Goal: Check status: Check status

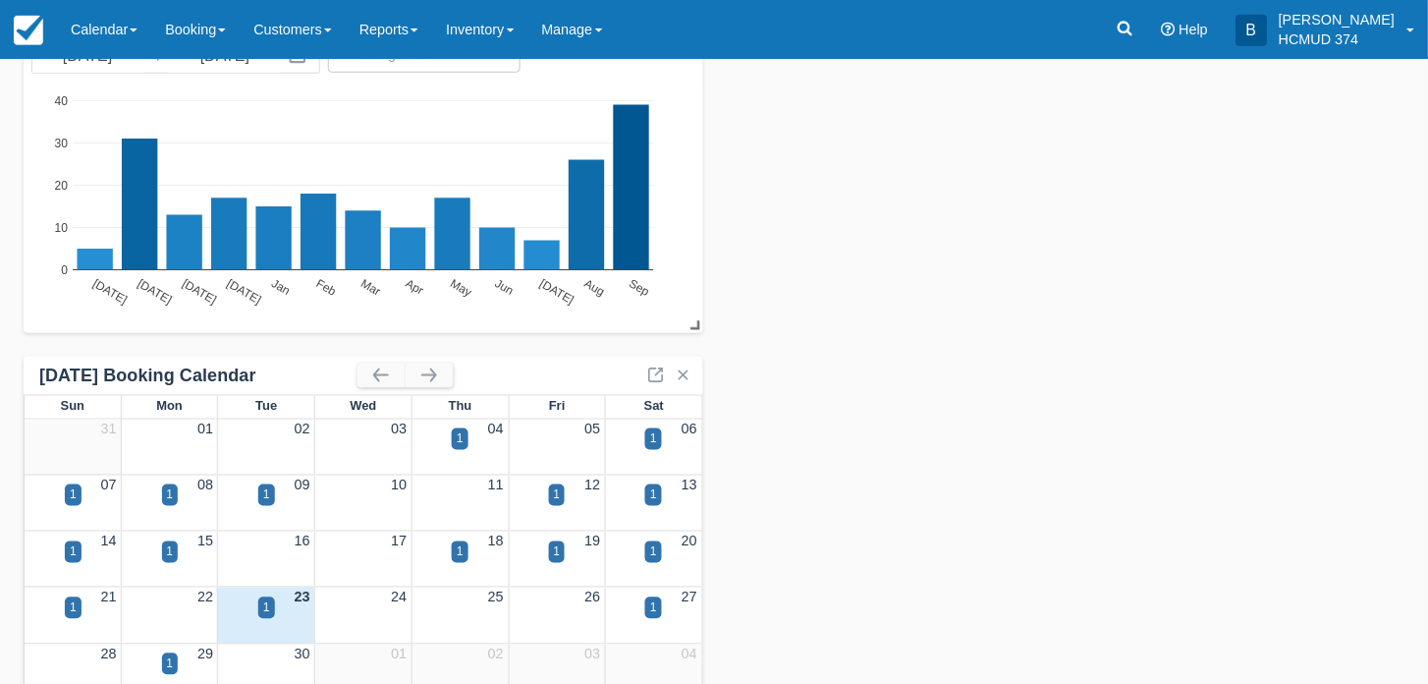
scroll to position [202, 0]
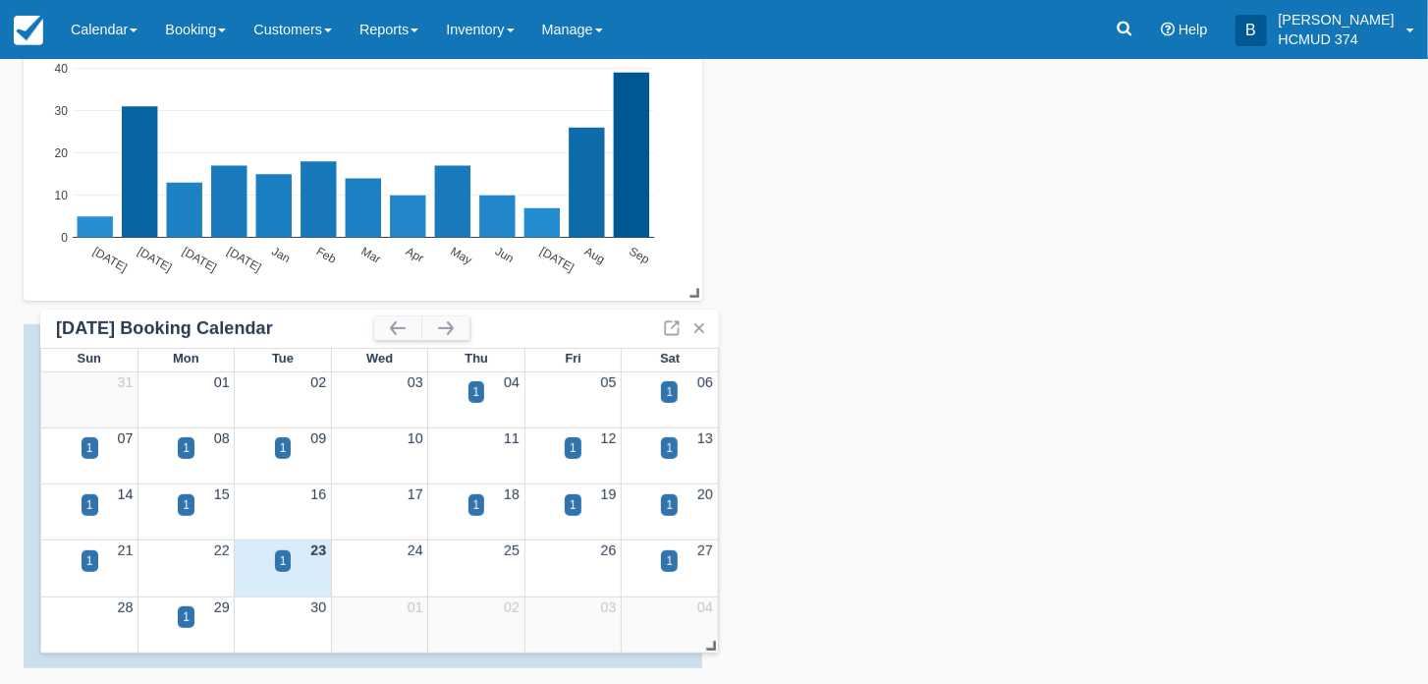
drag, startPoint x: 42, startPoint y: 335, endPoint x: 59, endPoint y: 320, distance: 22.3
click at [59, 320] on div "September 2025 Booking Calendar" at bounding box center [215, 328] width 318 height 23
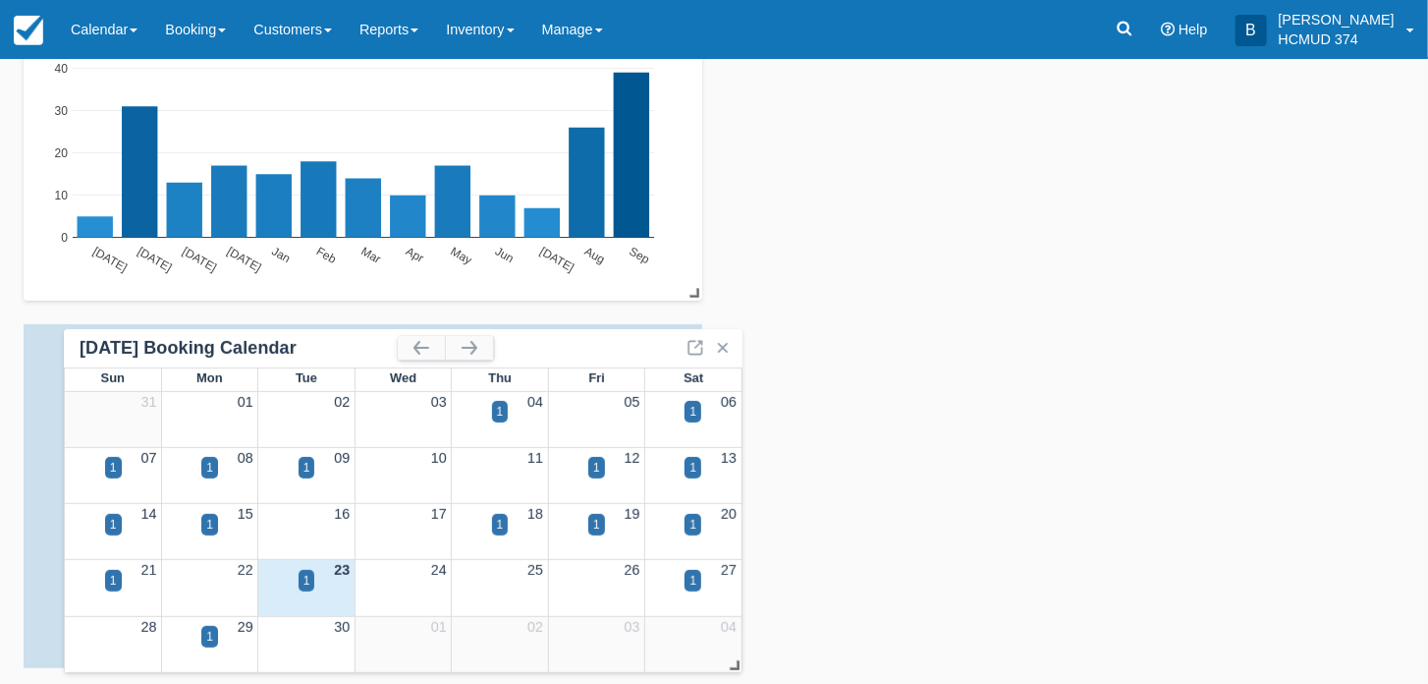
drag, startPoint x: 41, startPoint y: 336, endPoint x: 82, endPoint y: 341, distance: 40.6
click at [82, 341] on div "September 2025 Booking Calendar" at bounding box center [239, 348] width 318 height 23
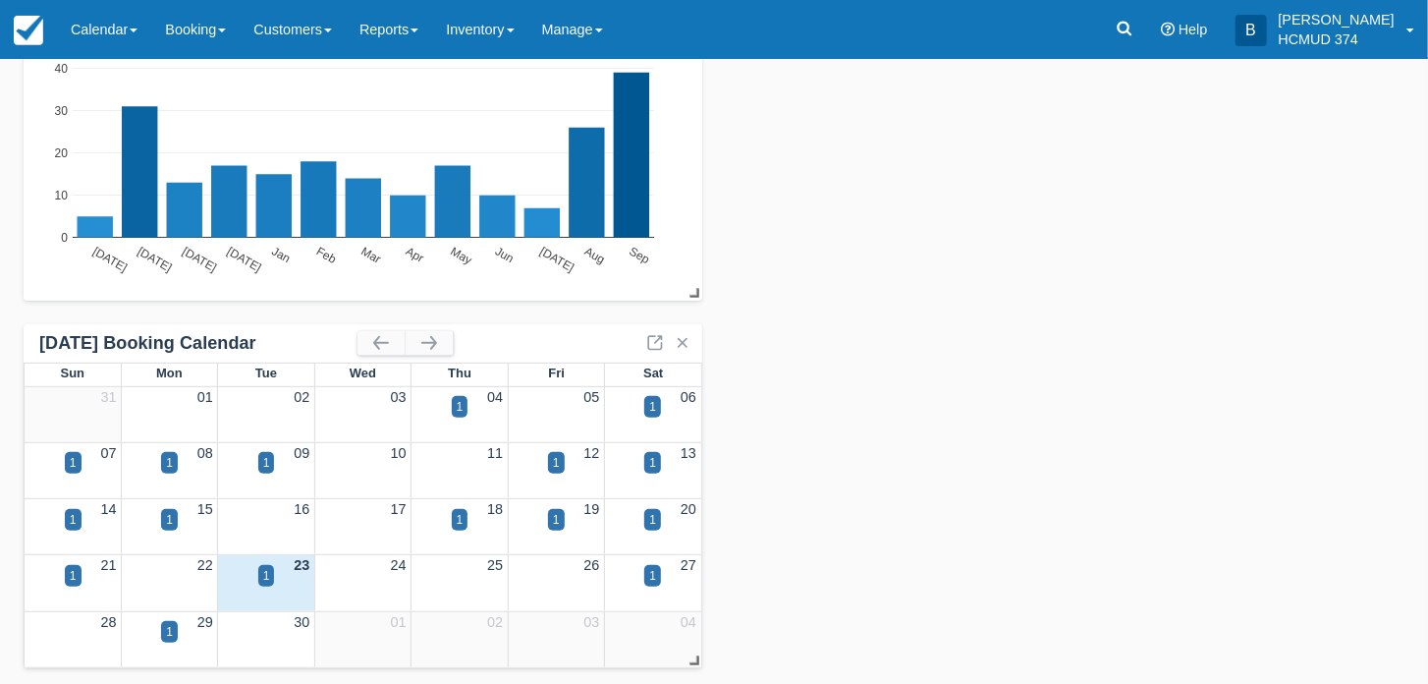
click at [82, 341] on div "September 2025 Booking Calendar" at bounding box center [198, 343] width 318 height 23
click at [654, 339] on link at bounding box center [655, 343] width 24 height 24
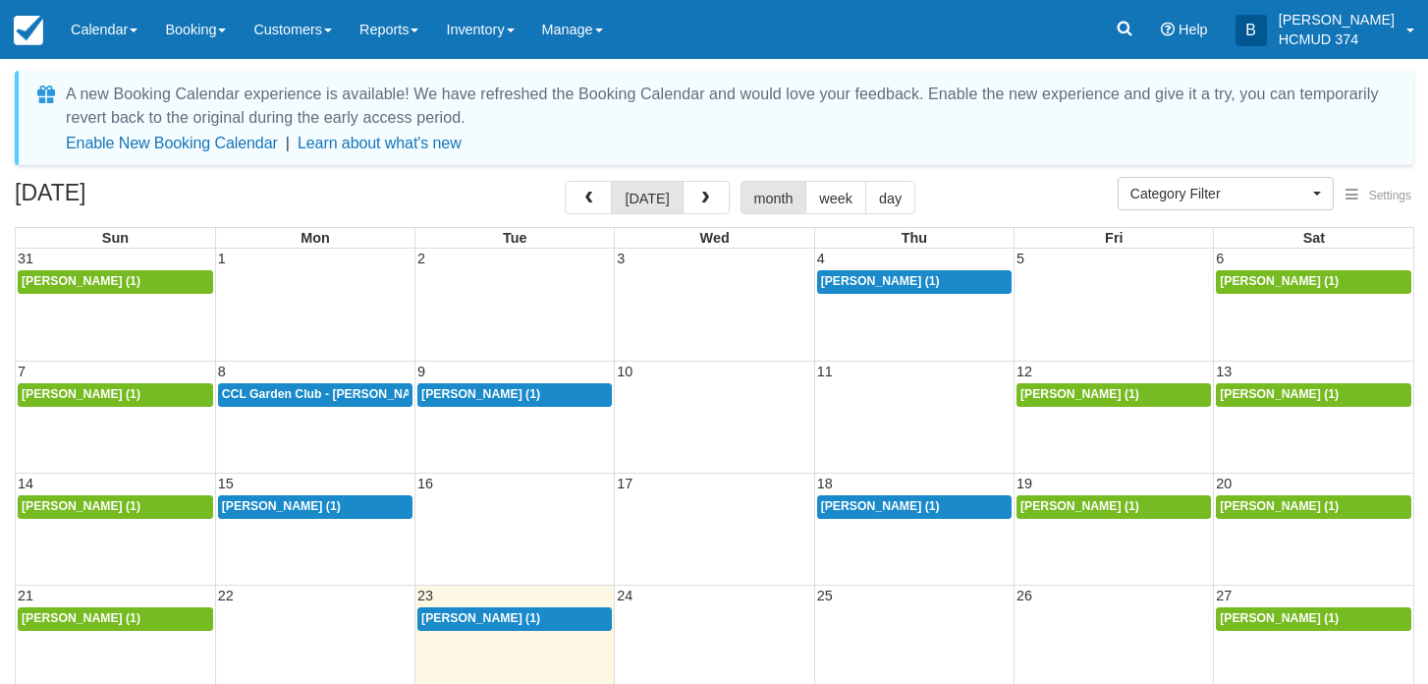
select select
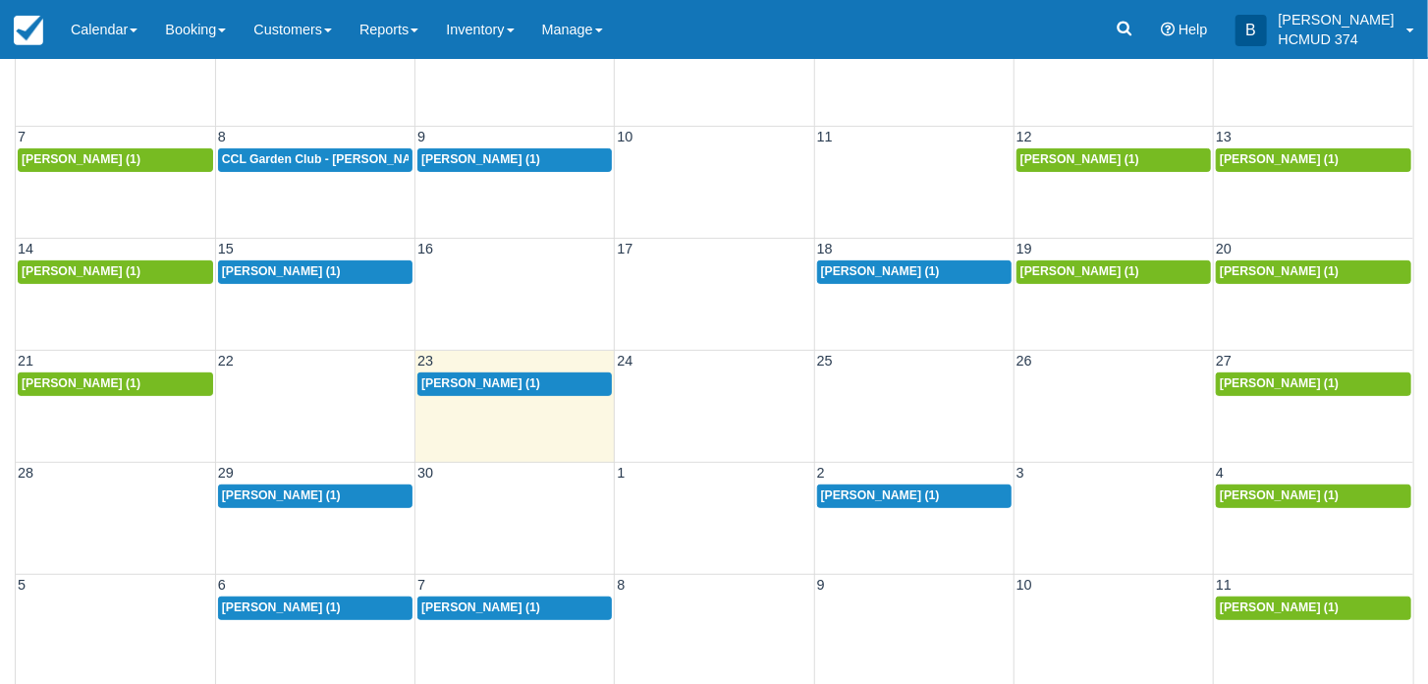
scroll to position [245, 0]
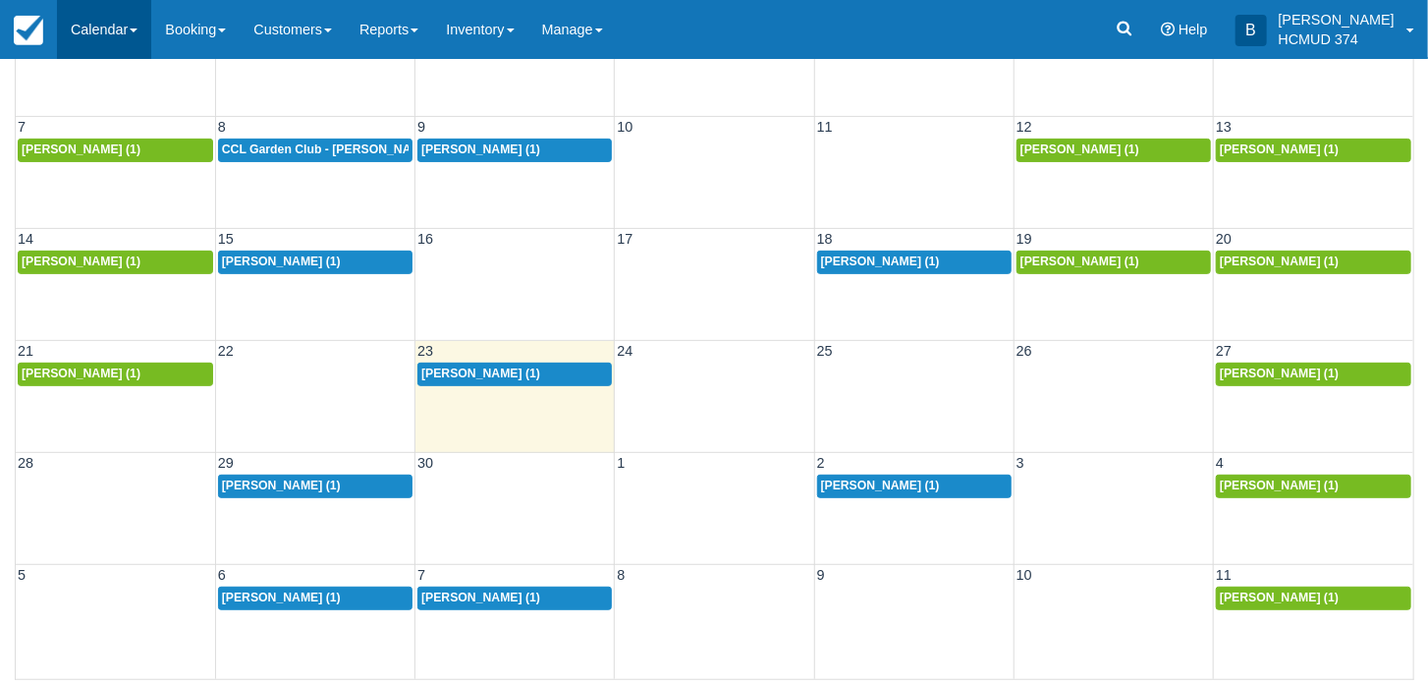
click at [140, 27] on link "Calendar" at bounding box center [104, 29] width 94 height 59
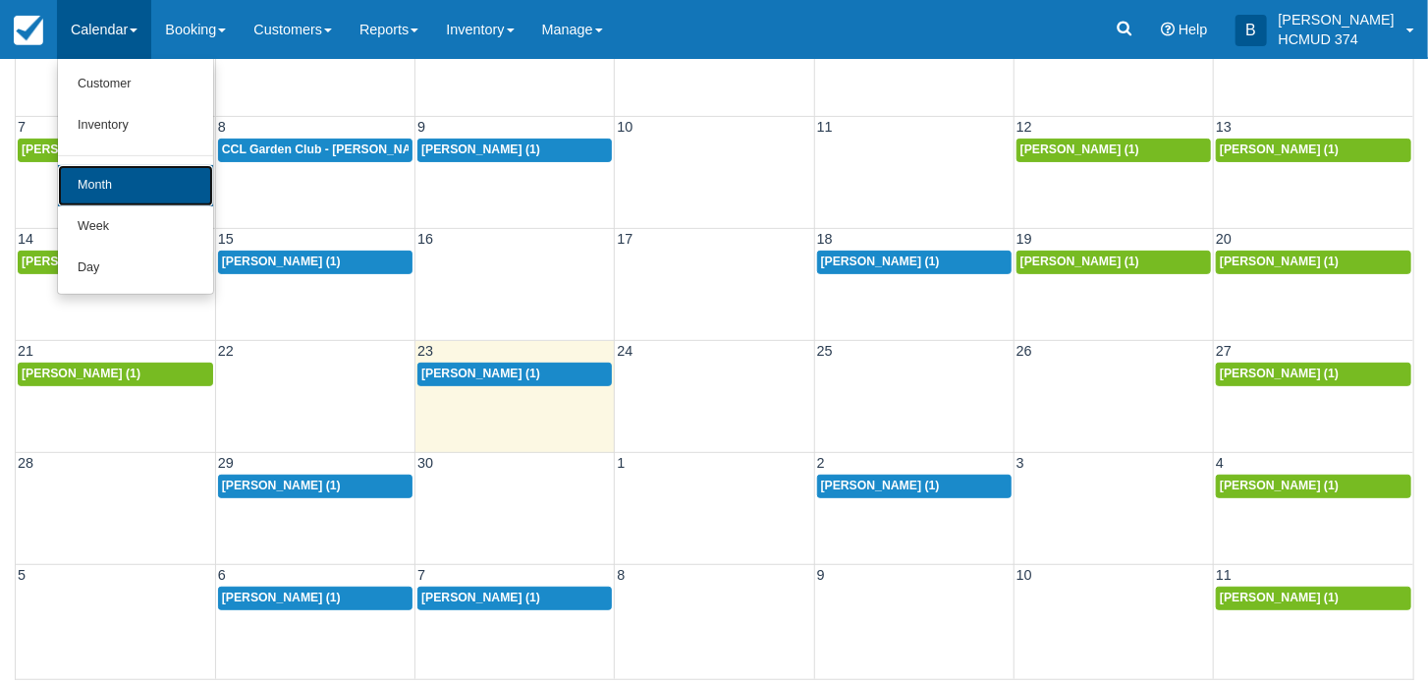
click at [95, 190] on link "Month" at bounding box center [135, 185] width 155 height 41
click at [95, 190] on div "7 8 9 10 11 12 13 Claudia Spampinato (1) CCL Garden Club - Liz Heam (1) Kristin…" at bounding box center [715, 172] width 1398 height 112
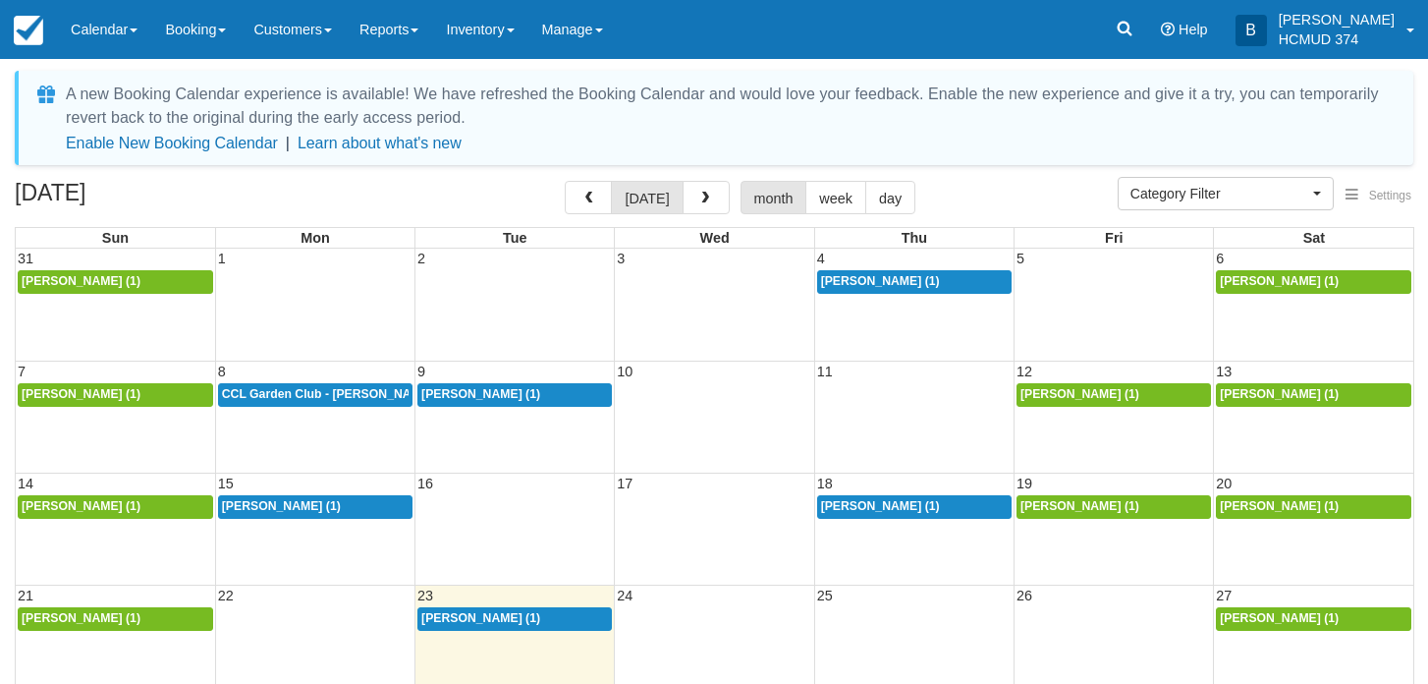
select select
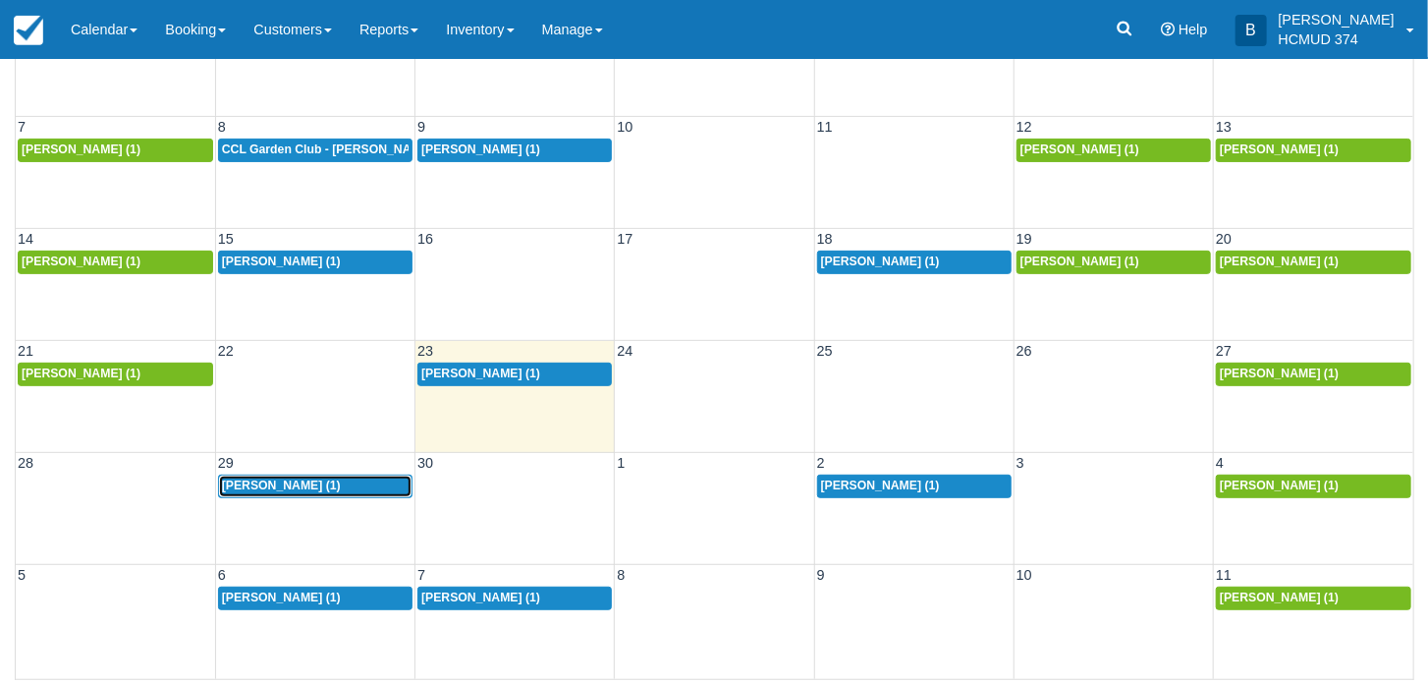
click at [312, 478] on span "Kimberly Yandell (1)" at bounding box center [281, 485] width 119 height 14
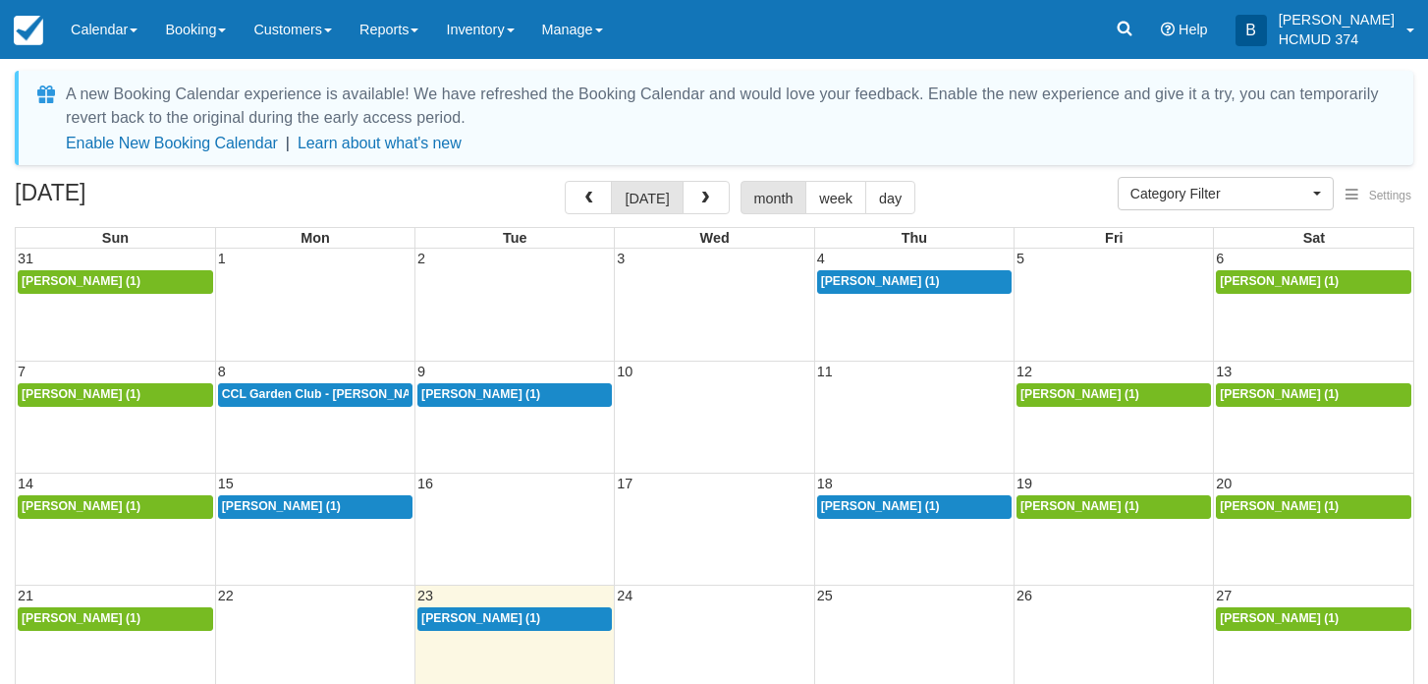
select select
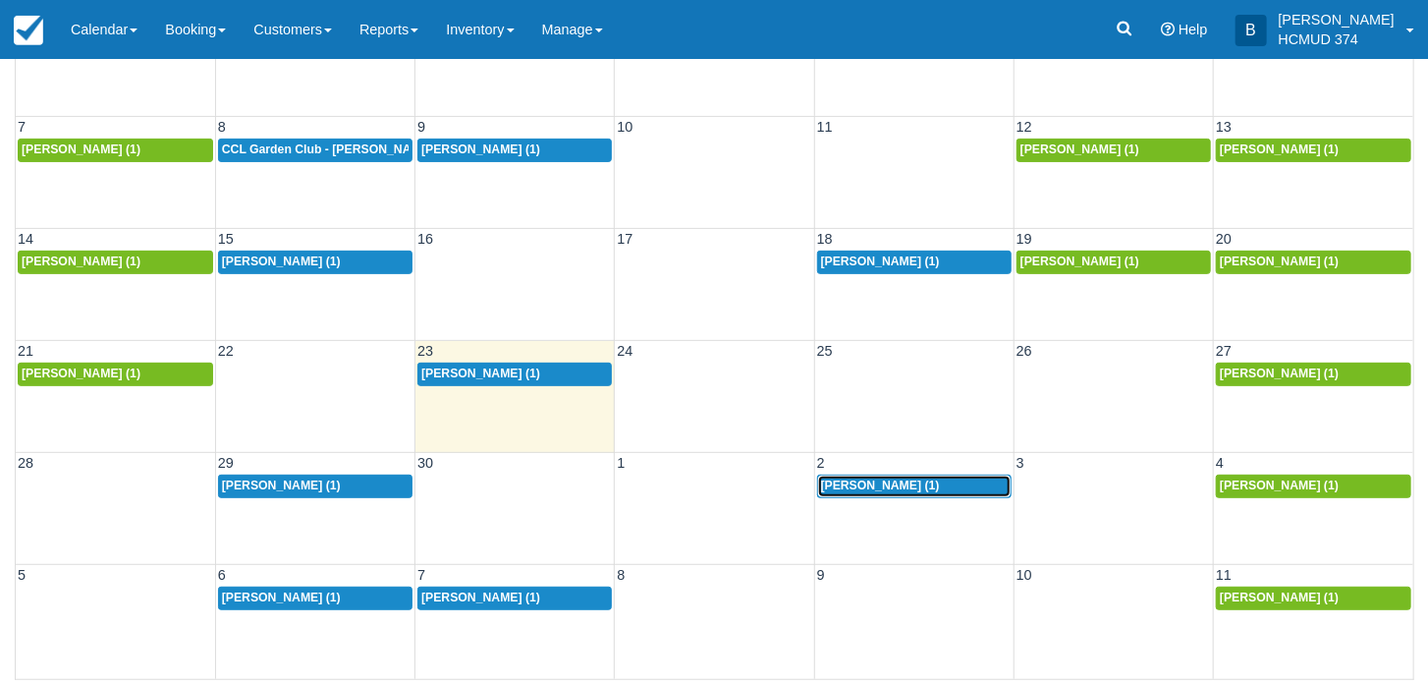
click at [889, 478] on span "[PERSON_NAME] (1)" at bounding box center [880, 485] width 119 height 14
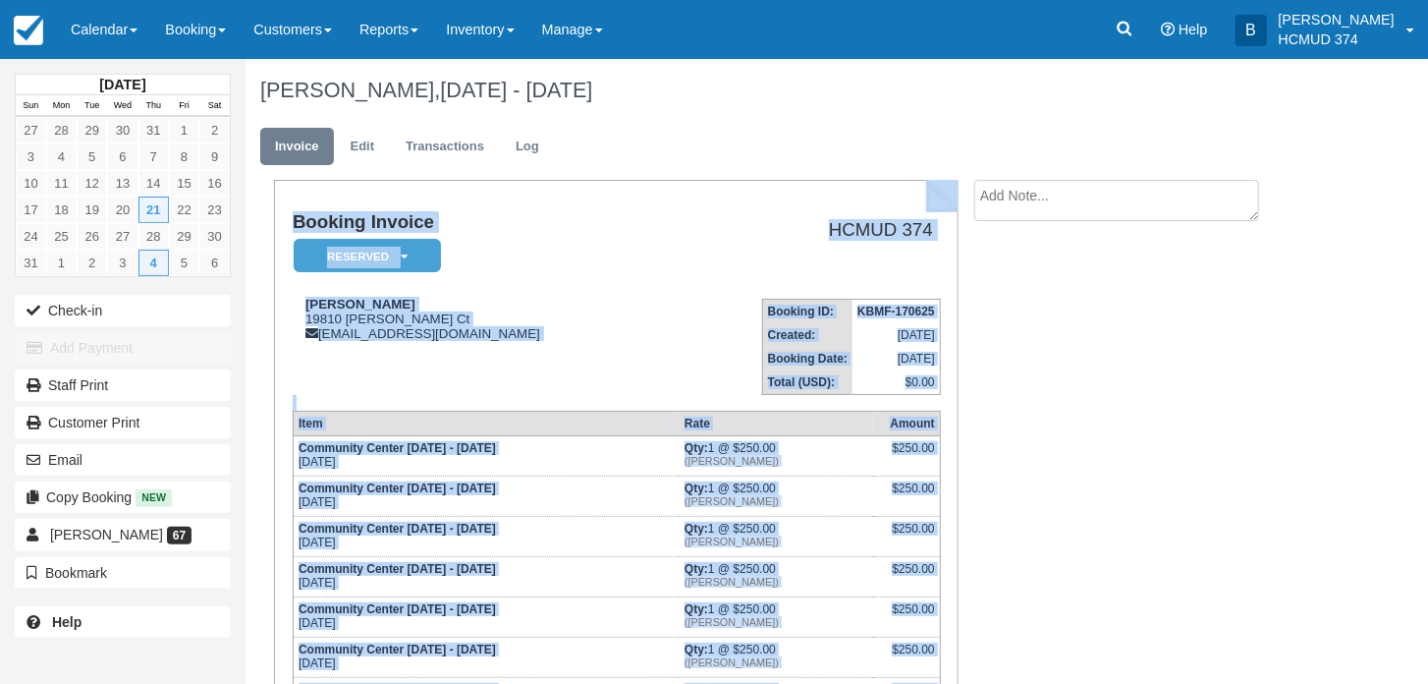
drag, startPoint x: 1383, startPoint y: 168, endPoint x: 1387, endPoint y: 137, distance: 31.7
click at [1387, 137] on div "[DATE] Sun Mon Tue Wed Thu Fri Sat 27 28 29 30 31 1 2 3 4 5 6 7 8 9 10 11 12 13…" at bounding box center [714, 371] width 1428 height 625
